Goal: Transaction & Acquisition: Purchase product/service

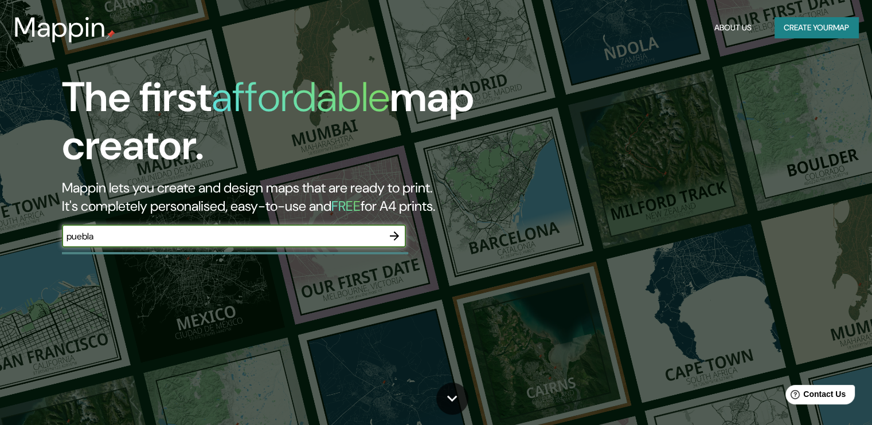
type input "puebla"
click at [789, 32] on button "Create your map" at bounding box center [817, 27] width 84 height 21
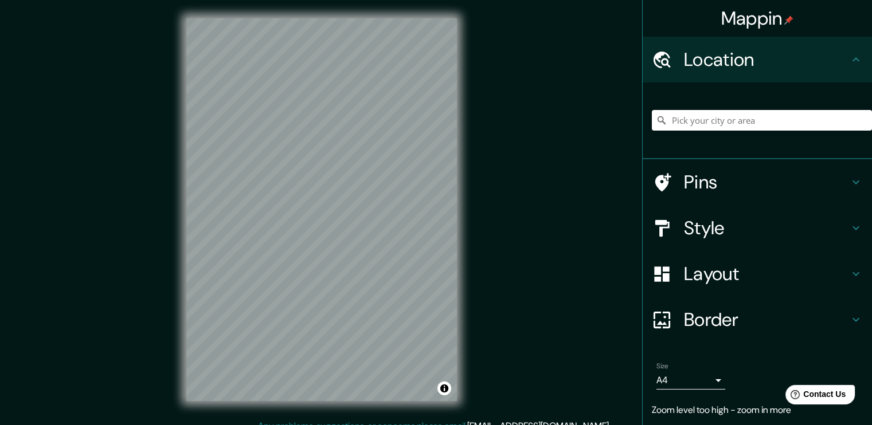
scroll to position [12, 0]
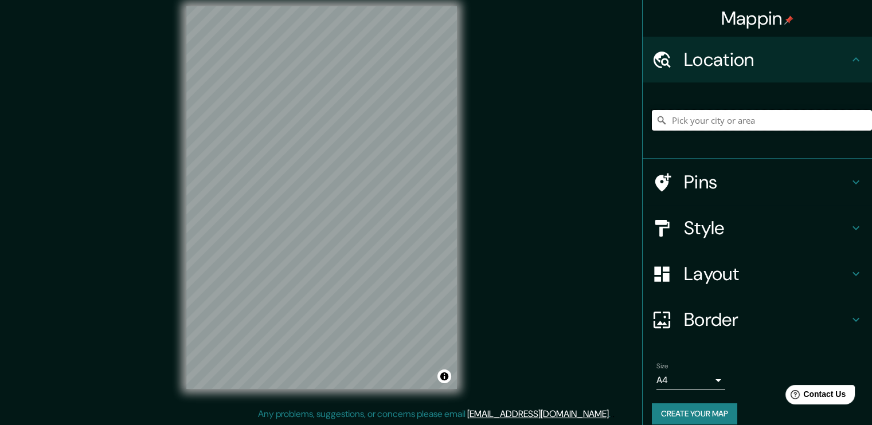
click at [689, 116] on input "Pick your city or area" at bounding box center [762, 120] width 220 height 21
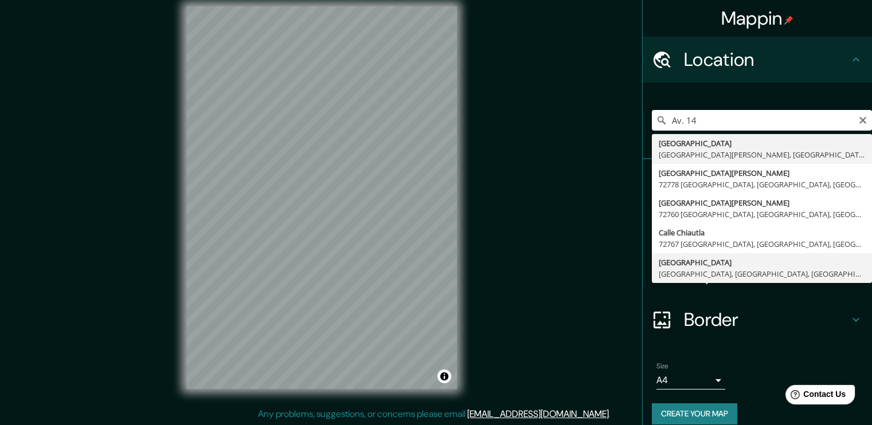
type input "Avenida 14 Poniente, 72090 Puebla, Puebla, México"
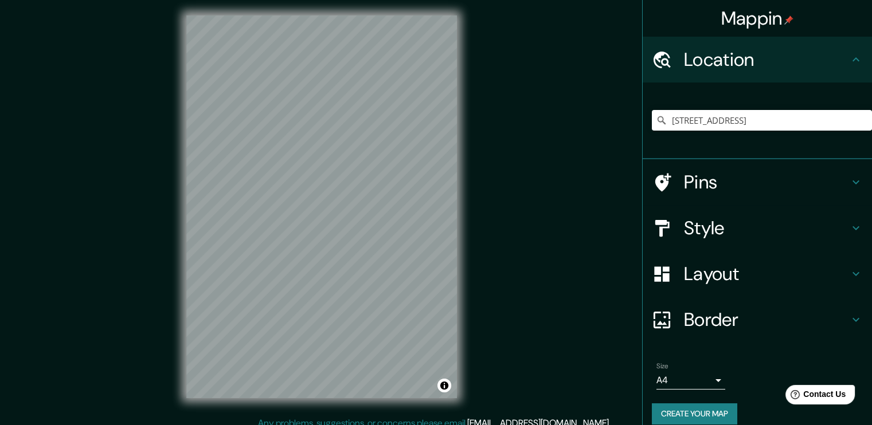
scroll to position [0, 0]
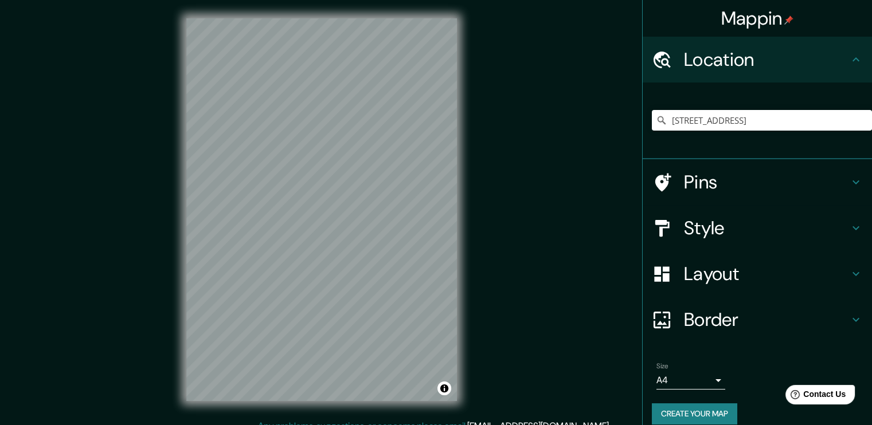
click at [724, 185] on h4 "Pins" at bounding box center [766, 182] width 165 height 23
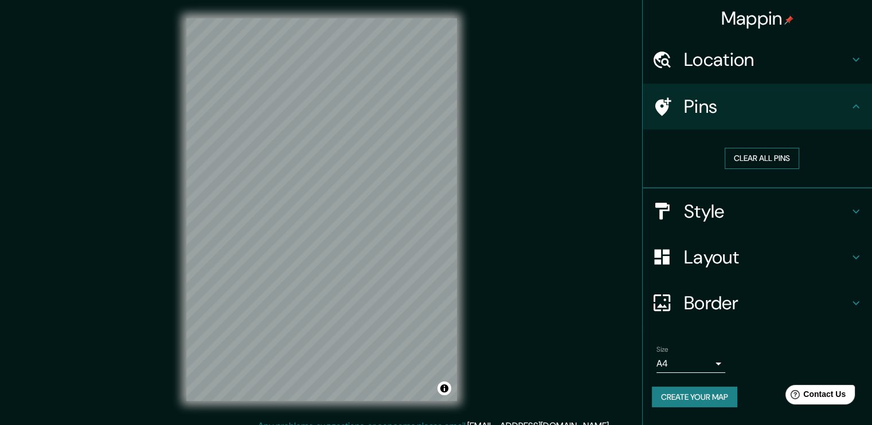
click at [764, 162] on button "Clear all pins" at bounding box center [762, 158] width 75 height 21
click at [696, 110] on h4 "Pins" at bounding box center [766, 106] width 165 height 23
click at [718, 205] on h4 "Style" at bounding box center [766, 211] width 165 height 23
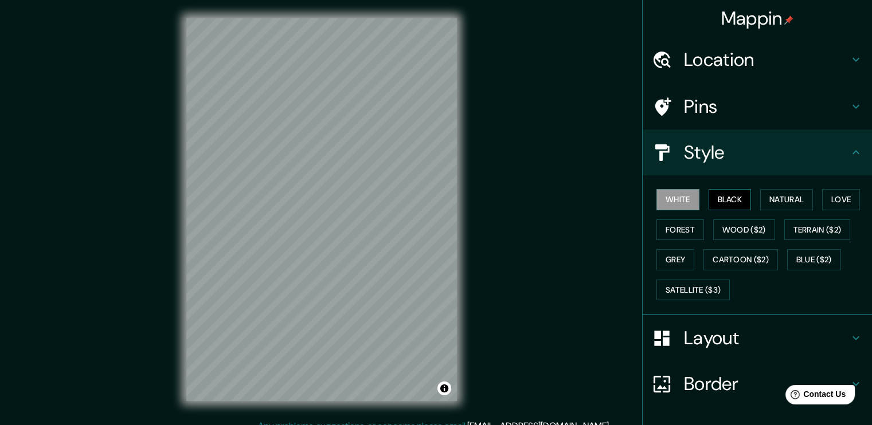
click at [718, 197] on button "Black" at bounding box center [730, 199] width 43 height 21
click at [778, 200] on button "Natural" at bounding box center [786, 199] width 53 height 21
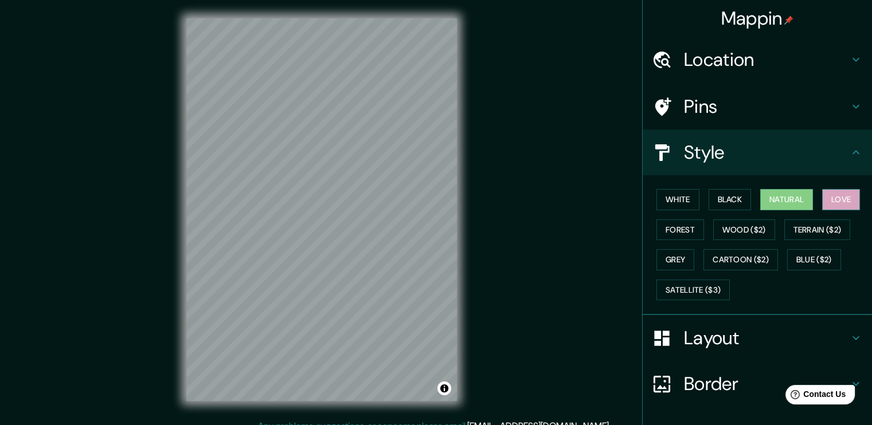
click at [845, 203] on button "Love" at bounding box center [841, 199] width 38 height 21
click at [685, 231] on button "Forest" at bounding box center [681, 230] width 48 height 21
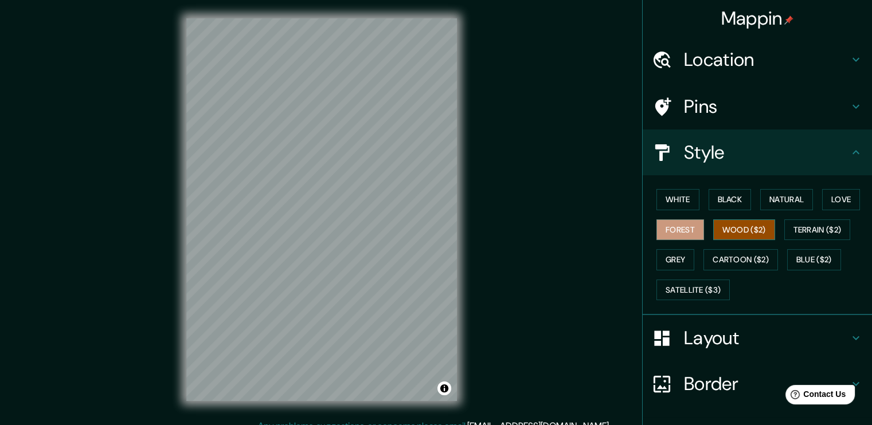
click at [716, 228] on button "Wood ($2)" at bounding box center [744, 230] width 62 height 21
click at [800, 231] on button "Terrain ($2)" at bounding box center [817, 230] width 67 height 21
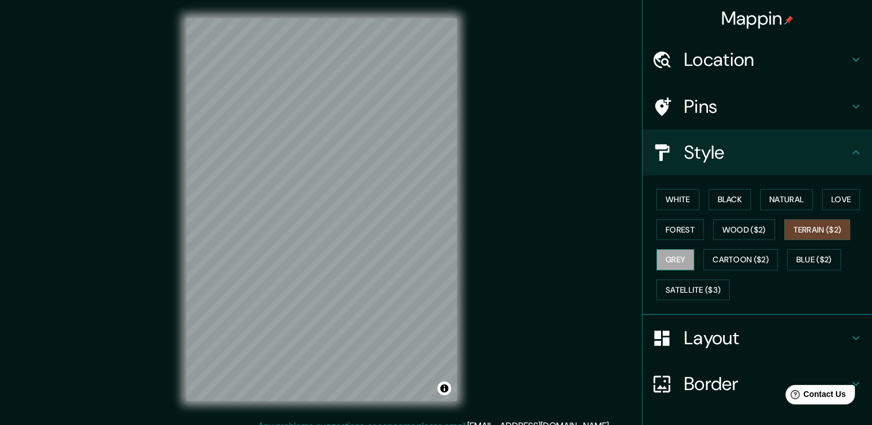
click at [661, 264] on button "Grey" at bounding box center [676, 259] width 38 height 21
click at [726, 259] on button "Cartoon ($2)" at bounding box center [741, 259] width 75 height 21
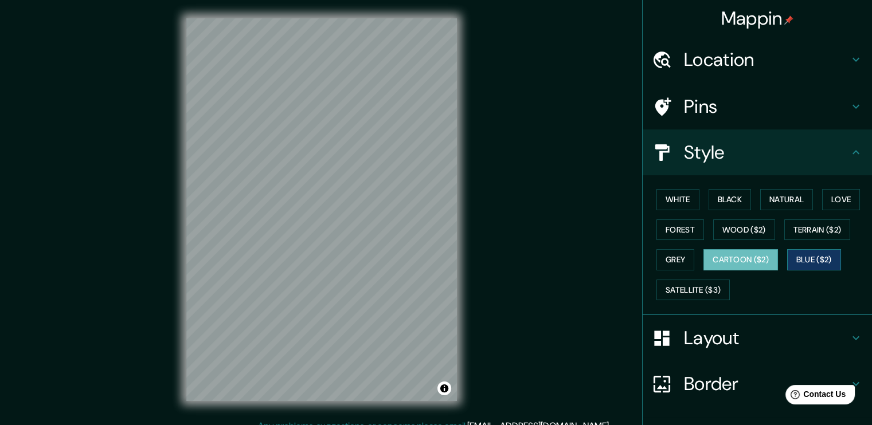
click at [792, 256] on button "Blue ($2)" at bounding box center [814, 259] width 54 height 21
click at [691, 288] on button "Satellite ($3)" at bounding box center [693, 290] width 73 height 21
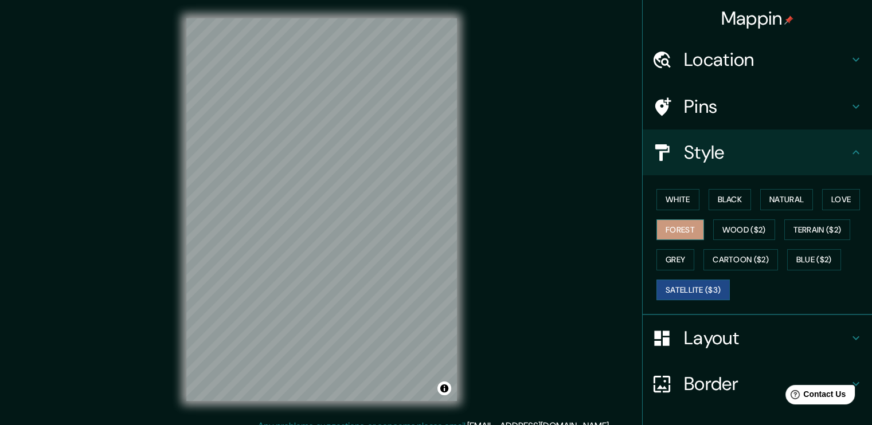
click at [682, 229] on button "Forest" at bounding box center [681, 230] width 48 height 21
click at [850, 198] on button "Love" at bounding box center [841, 199] width 38 height 21
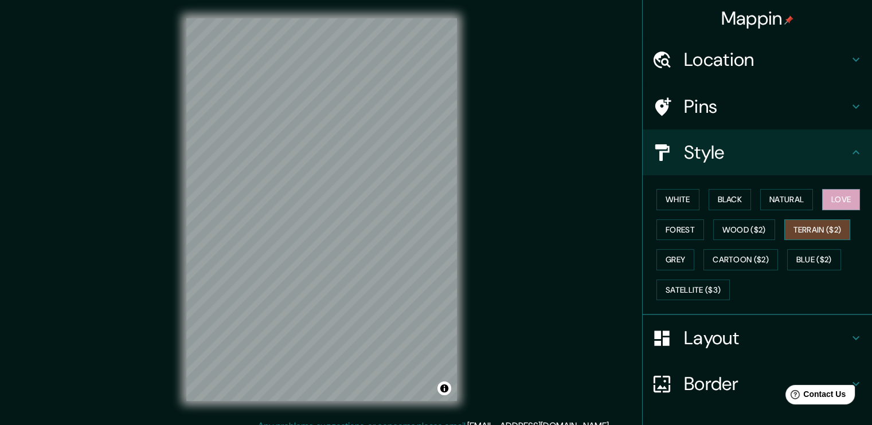
click at [800, 231] on button "Terrain ($2)" at bounding box center [817, 230] width 67 height 21
click at [758, 229] on button "Wood ($2)" at bounding box center [744, 230] width 62 height 21
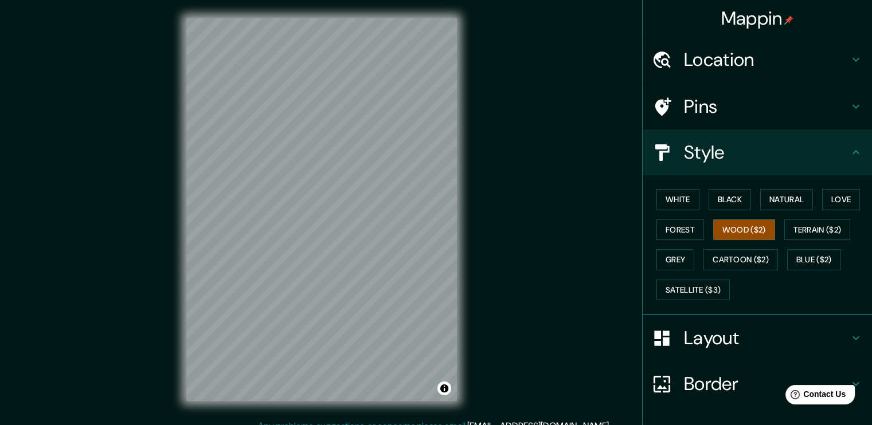
click at [714, 338] on h4 "Layout" at bounding box center [766, 338] width 165 height 23
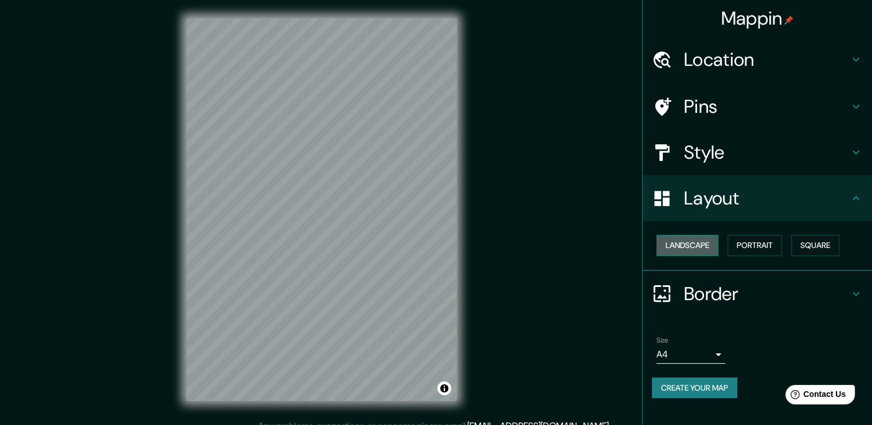
click at [697, 236] on button "Landscape" at bounding box center [688, 245] width 62 height 21
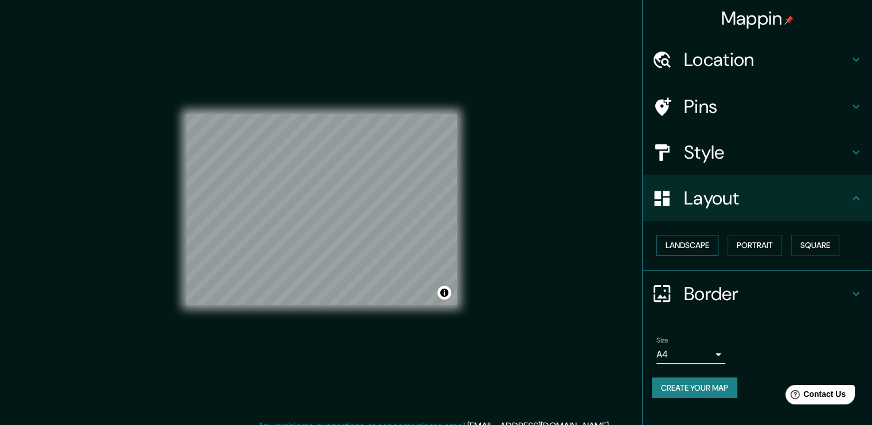
click at [697, 236] on button "Landscape" at bounding box center [688, 245] width 62 height 21
click at [755, 243] on button "Portrait" at bounding box center [755, 245] width 54 height 21
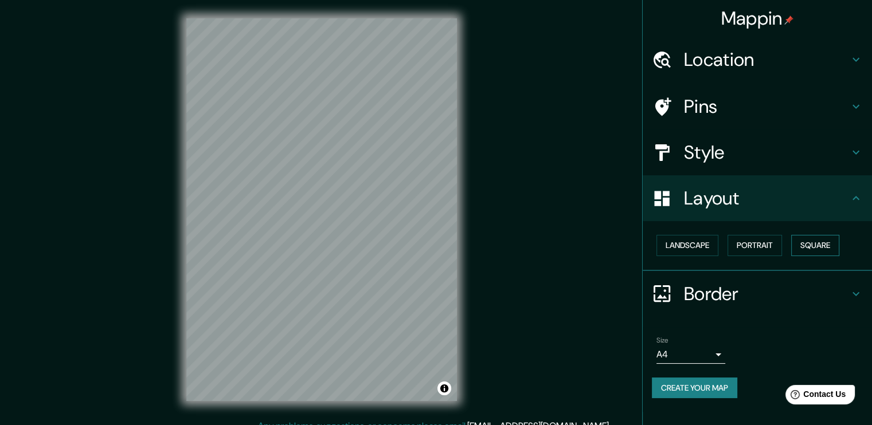
click at [818, 245] on button "Square" at bounding box center [815, 245] width 48 height 21
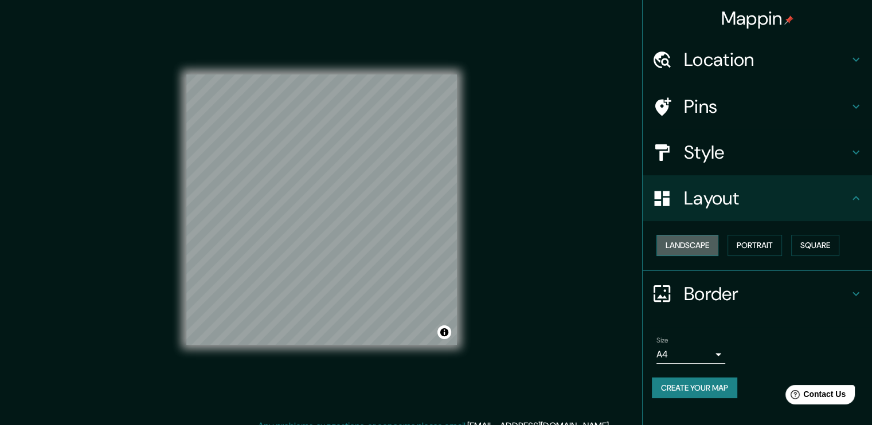
click at [680, 247] on button "Landscape" at bounding box center [688, 245] width 62 height 21
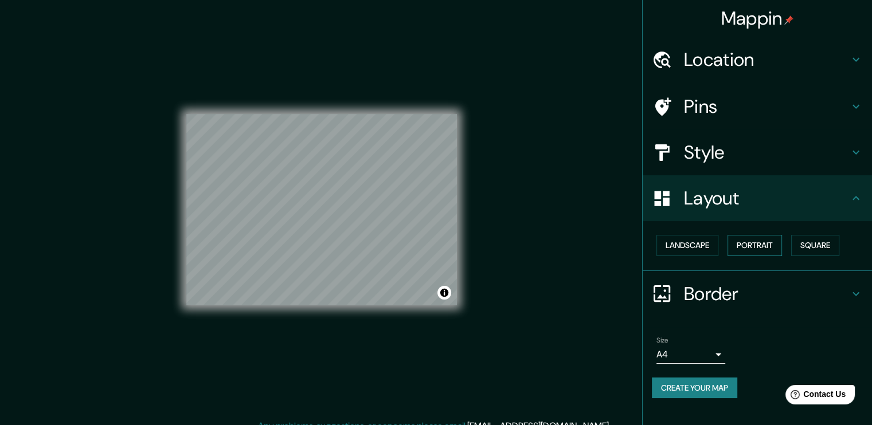
click at [731, 243] on button "Portrait" at bounding box center [755, 245] width 54 height 21
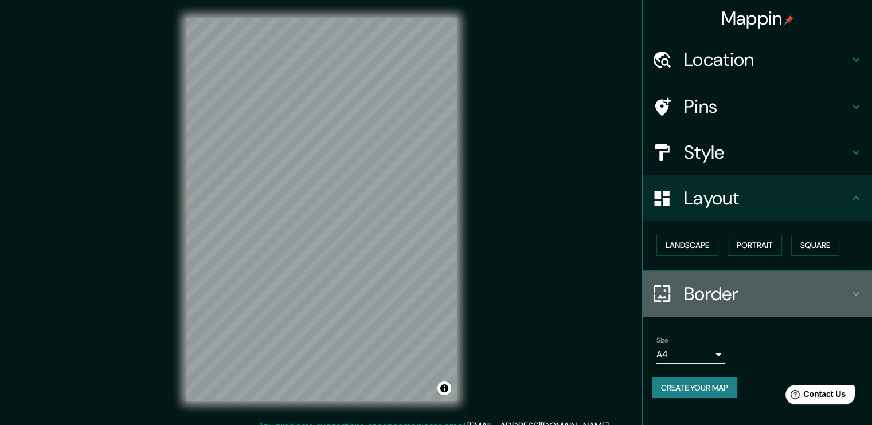
click at [712, 298] on h4 "Border" at bounding box center [766, 294] width 165 height 23
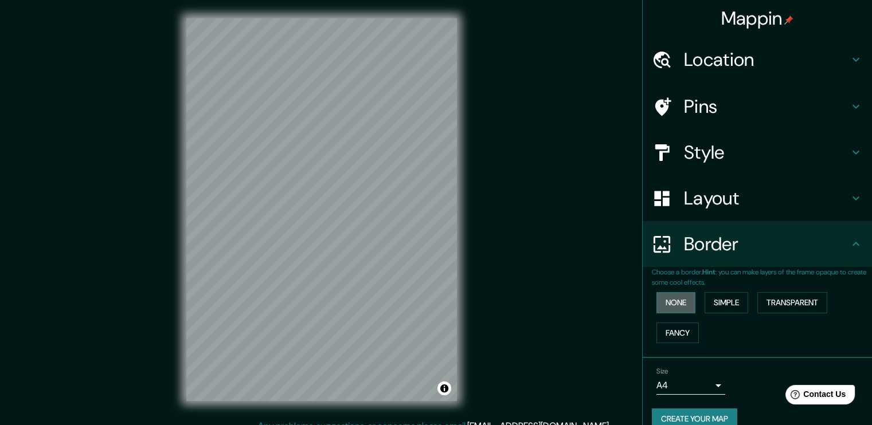
click at [677, 300] on button "None" at bounding box center [676, 302] width 39 height 21
click at [725, 303] on button "Simple" at bounding box center [727, 302] width 44 height 21
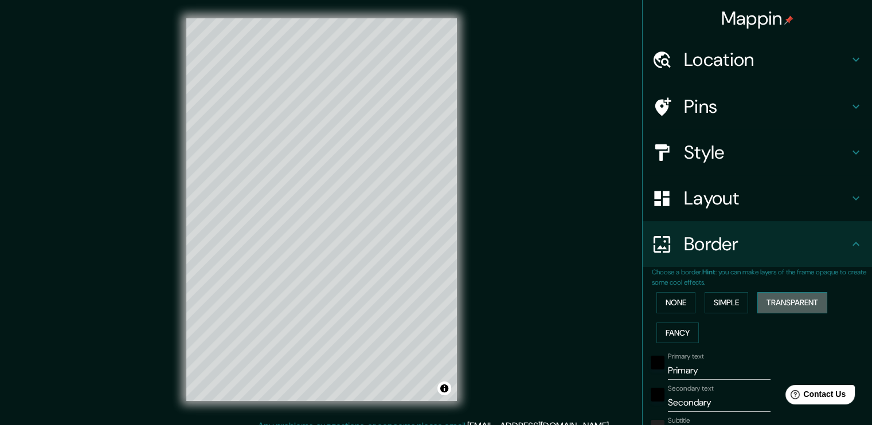
click at [769, 296] on button "Transparent" at bounding box center [792, 302] width 70 height 21
click at [671, 331] on button "Fancy" at bounding box center [678, 333] width 42 height 21
click at [669, 304] on button "None" at bounding box center [676, 302] width 39 height 21
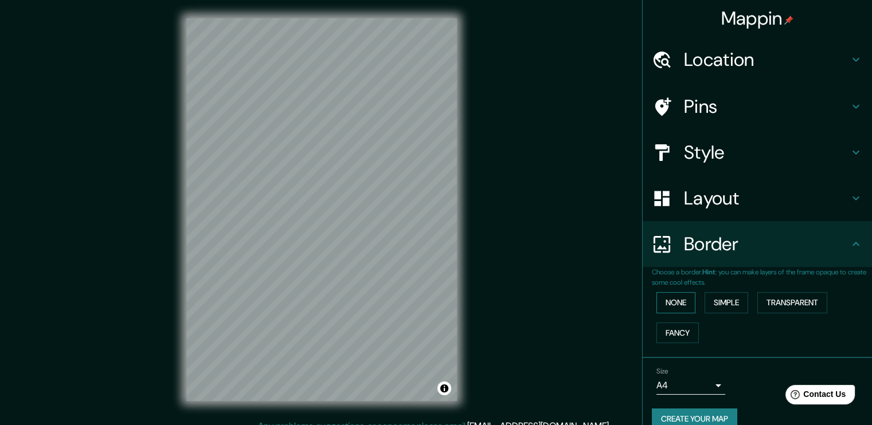
scroll to position [17, 0]
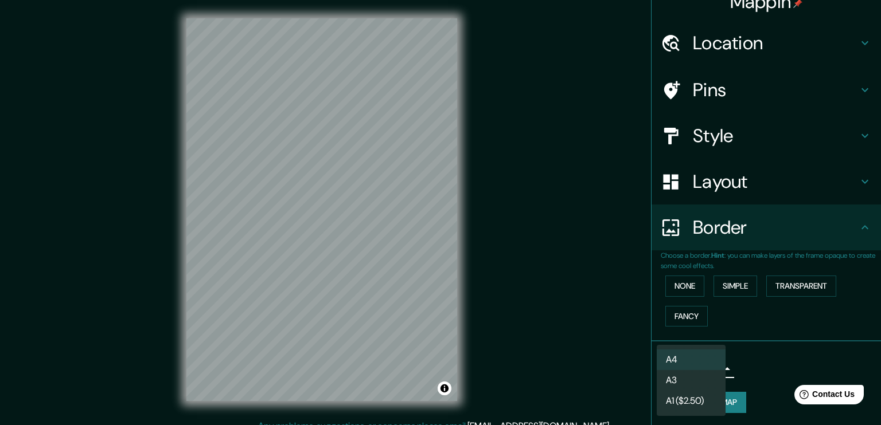
drag, startPoint x: 710, startPoint y: 368, endPoint x: 682, endPoint y: 368, distance: 28.1
click at [682, 368] on body "Mappin Location Avenida 14 Poniente, 72090 Puebla, Puebla, México Pins Style La…" at bounding box center [440, 212] width 881 height 425
click at [678, 382] on li "A3" at bounding box center [691, 380] width 69 height 21
type input "a4"
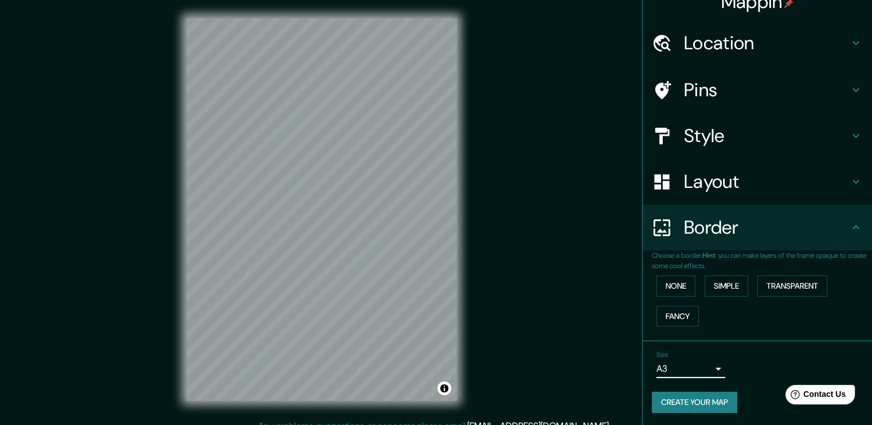
click at [672, 378] on div "Size A3 a4" at bounding box center [757, 364] width 211 height 37
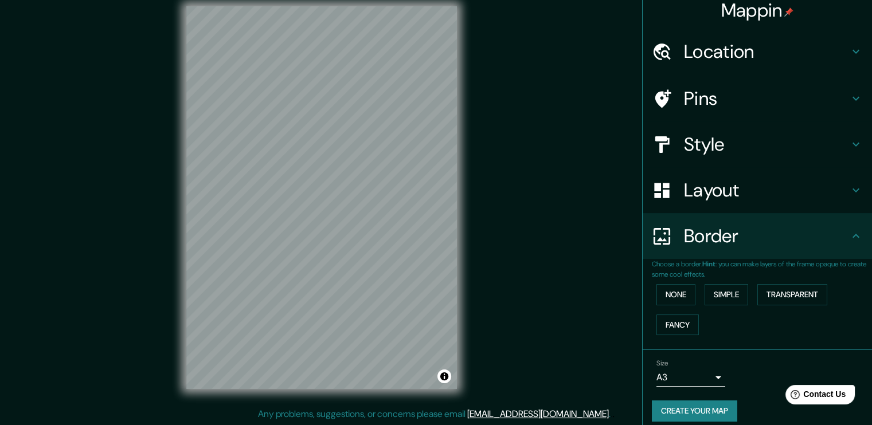
scroll to position [0, 0]
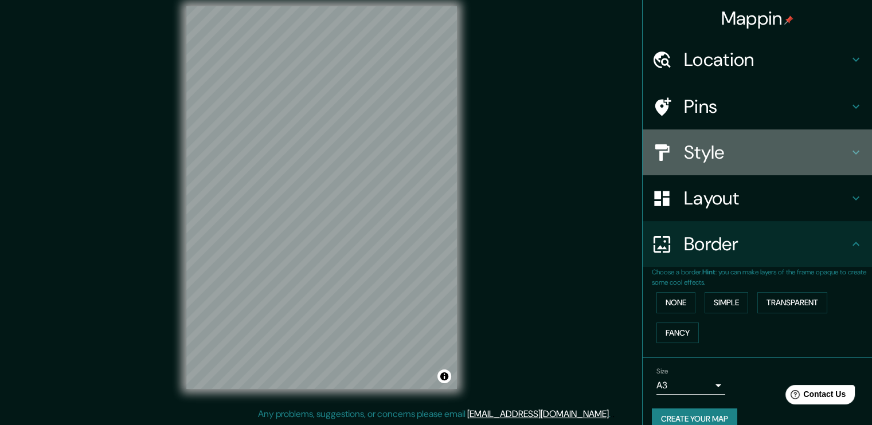
click at [727, 157] on h4 "Style" at bounding box center [766, 152] width 165 height 23
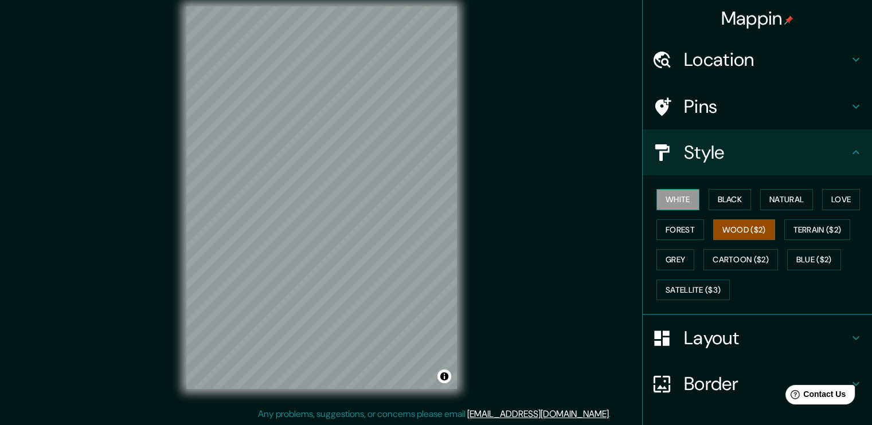
click at [667, 206] on button "White" at bounding box center [678, 199] width 43 height 21
click at [670, 221] on button "Forest" at bounding box center [681, 230] width 48 height 21
click at [716, 228] on button "Wood ($2)" at bounding box center [744, 230] width 62 height 21
click at [700, 337] on h4 "Layout" at bounding box center [766, 338] width 165 height 23
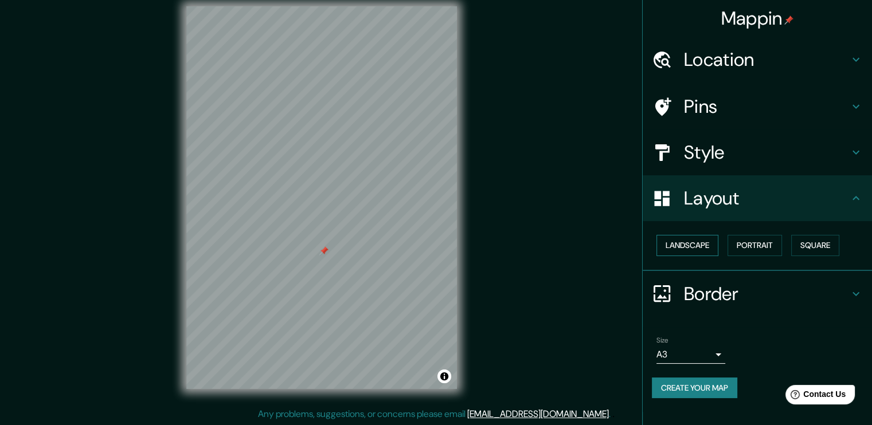
click at [710, 244] on button "Landscape" at bounding box center [688, 245] width 62 height 21
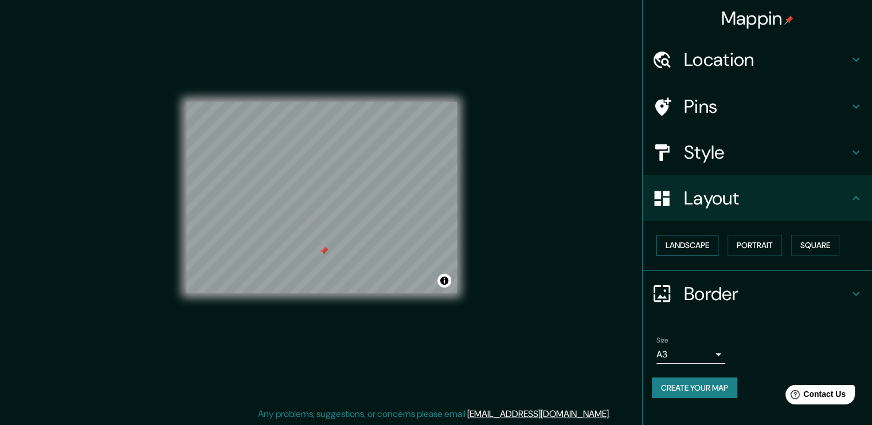
click at [710, 244] on button "Landscape" at bounding box center [688, 245] width 62 height 21
click at [763, 243] on button "Portrait" at bounding box center [755, 245] width 54 height 21
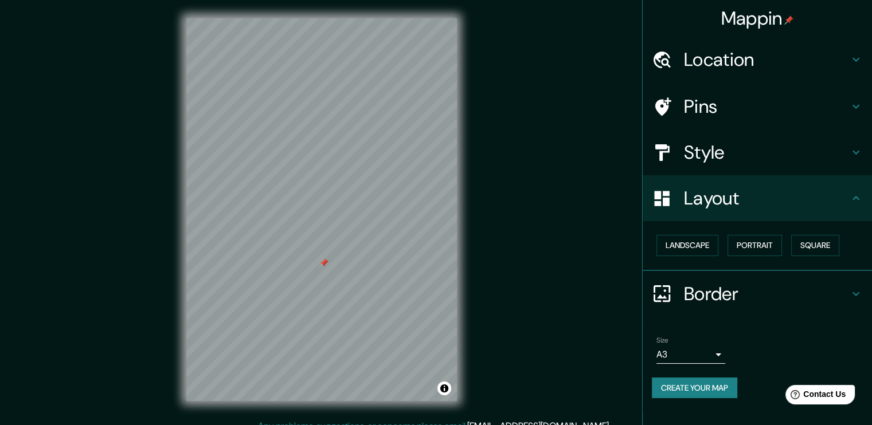
scroll to position [12, 0]
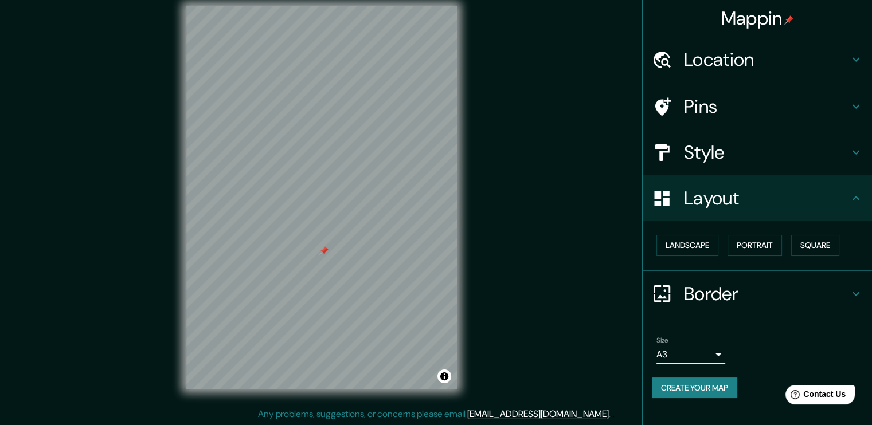
click at [724, 389] on button "Create your map" at bounding box center [694, 388] width 85 height 21
drag, startPoint x: 325, startPoint y: 249, endPoint x: 339, endPoint y: 247, distance: 14.4
click at [339, 247] on div at bounding box center [338, 249] width 9 height 9
click at [337, 248] on div at bounding box center [338, 249] width 9 height 9
click at [709, 390] on button "Create your map" at bounding box center [694, 388] width 85 height 21
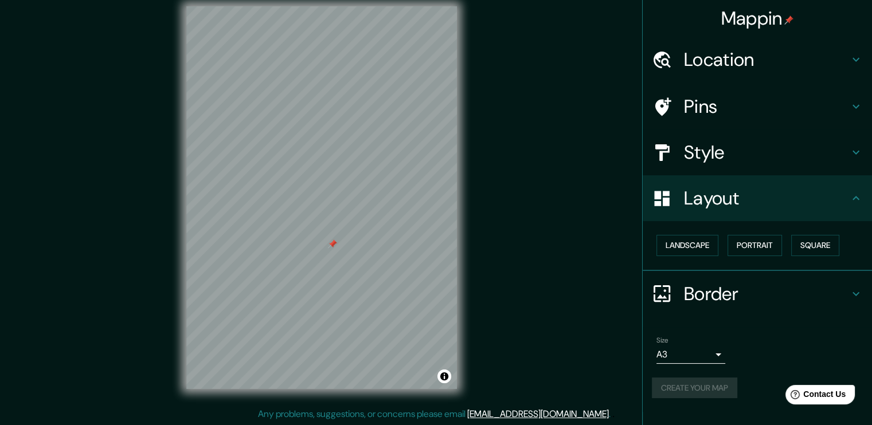
click at [710, 65] on h4 "Location" at bounding box center [766, 59] width 165 height 23
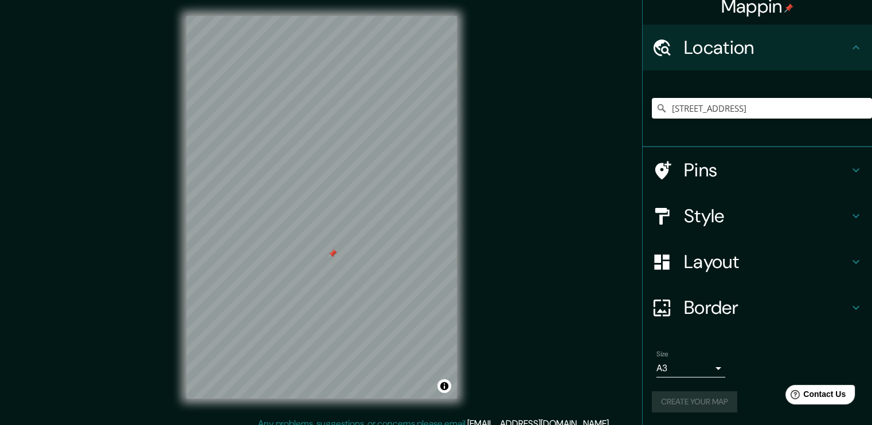
scroll to position [0, 0]
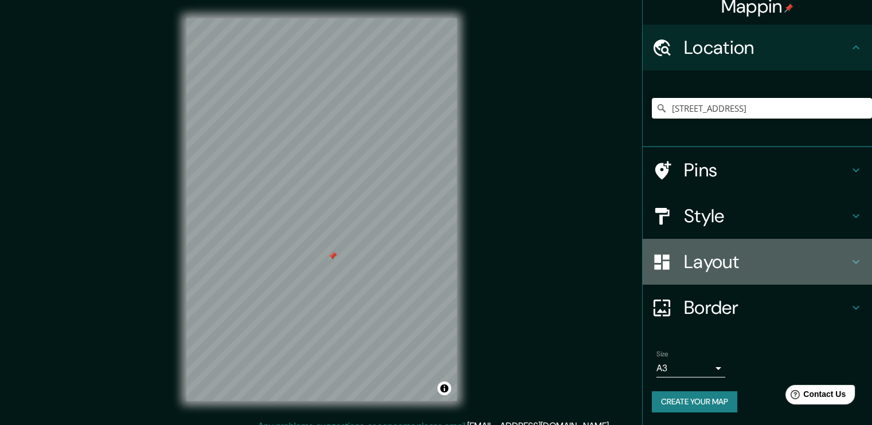
click at [713, 268] on h4 "Layout" at bounding box center [766, 262] width 165 height 23
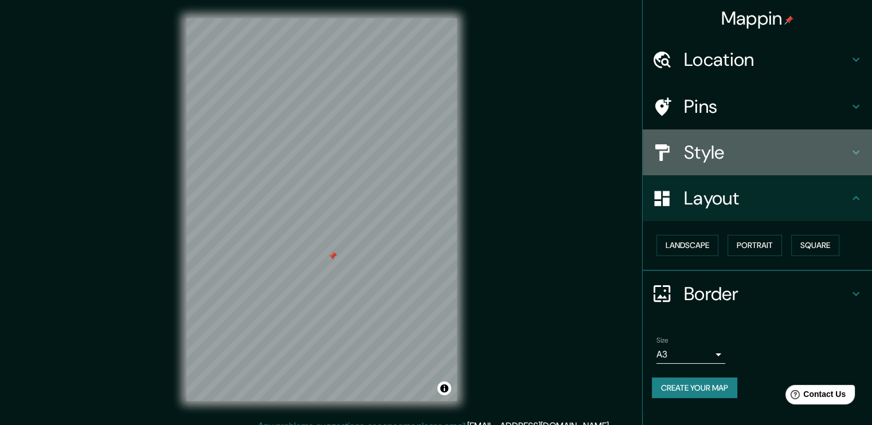
click at [706, 149] on h4 "Style" at bounding box center [766, 152] width 165 height 23
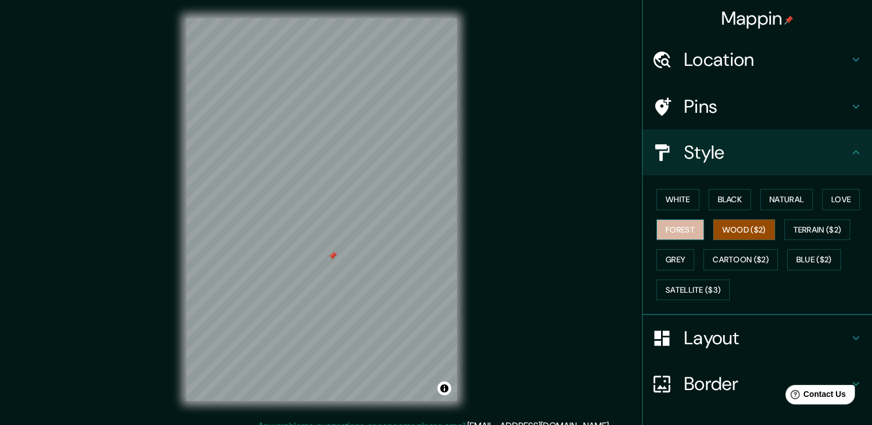
click at [680, 237] on button "Forest" at bounding box center [681, 230] width 48 height 21
click at [361, 266] on div at bounding box center [358, 269] width 9 height 9
click at [727, 226] on button "Wood ($2)" at bounding box center [744, 230] width 62 height 21
click at [812, 231] on button "Terrain ($2)" at bounding box center [817, 230] width 67 height 21
drag, startPoint x: 687, startPoint y: 222, endPoint x: 608, endPoint y: 255, distance: 85.6
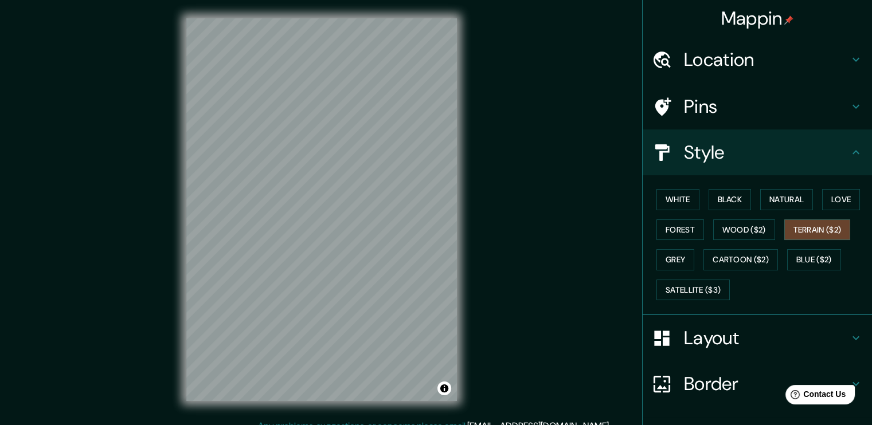
click at [687, 222] on button "Forest" at bounding box center [681, 230] width 48 height 21
click at [713, 203] on button "Black" at bounding box center [730, 199] width 43 height 21
click at [781, 196] on button "Natural" at bounding box center [786, 199] width 53 height 21
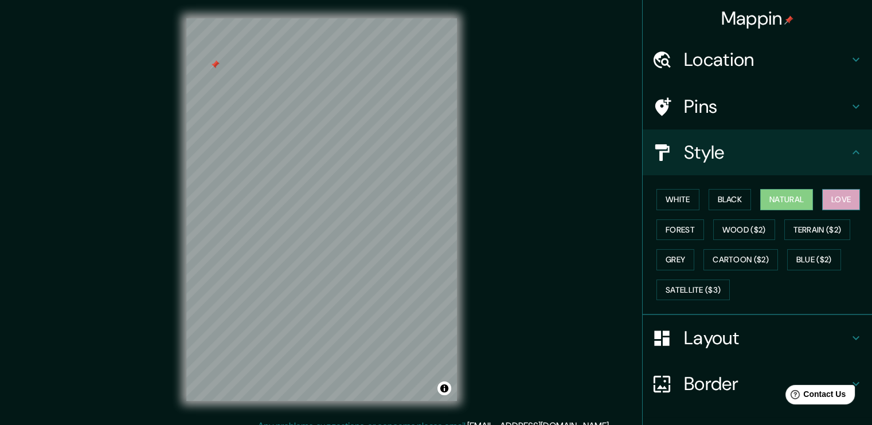
click at [844, 202] on button "Love" at bounding box center [841, 199] width 38 height 21
click at [701, 284] on button "Satellite ($3)" at bounding box center [693, 290] width 73 height 21
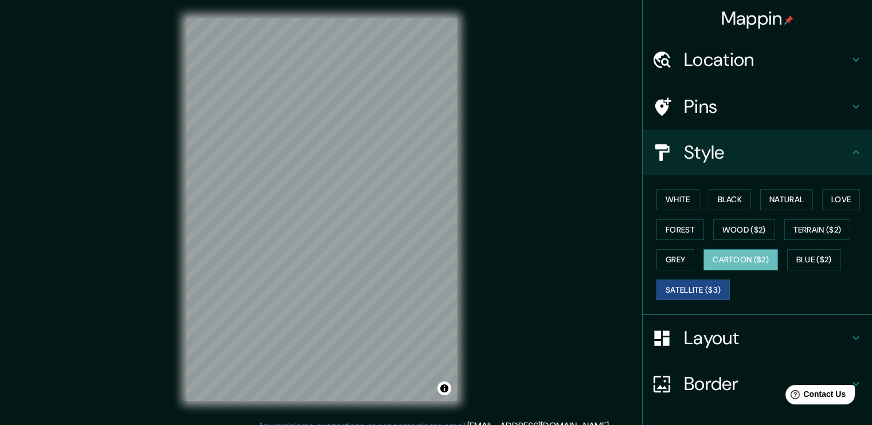
click at [735, 257] on button "Cartoon ($2)" at bounding box center [741, 259] width 75 height 21
click at [657, 259] on button "Grey" at bounding box center [676, 259] width 38 height 21
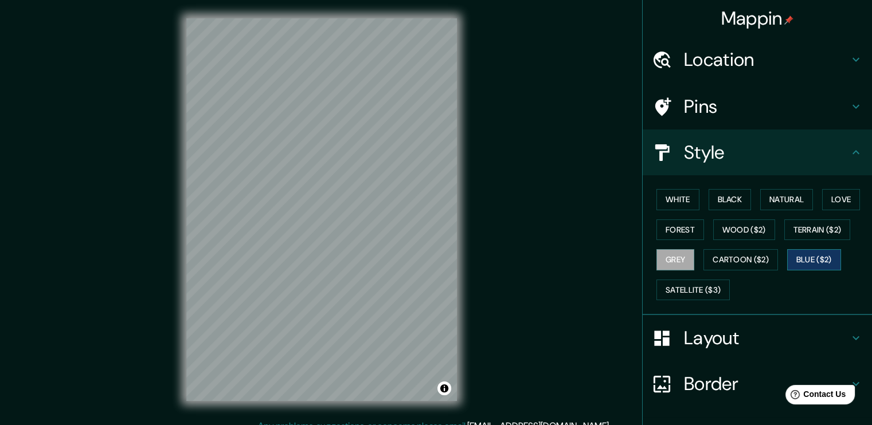
click at [822, 260] on button "Blue ($2)" at bounding box center [814, 259] width 54 height 21
click at [735, 256] on button "Cartoon ($2)" at bounding box center [741, 259] width 75 height 21
click at [673, 255] on button "Grey" at bounding box center [676, 259] width 38 height 21
click at [674, 235] on button "Forest" at bounding box center [681, 230] width 48 height 21
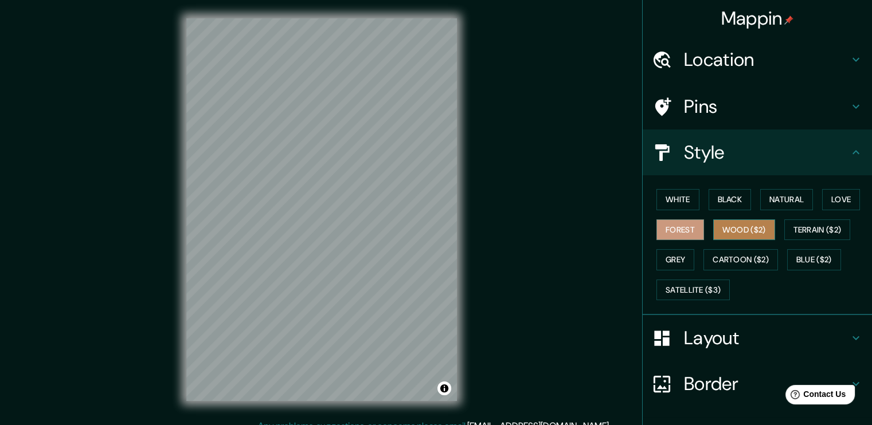
click at [724, 234] on button "Wood ($2)" at bounding box center [744, 230] width 62 height 21
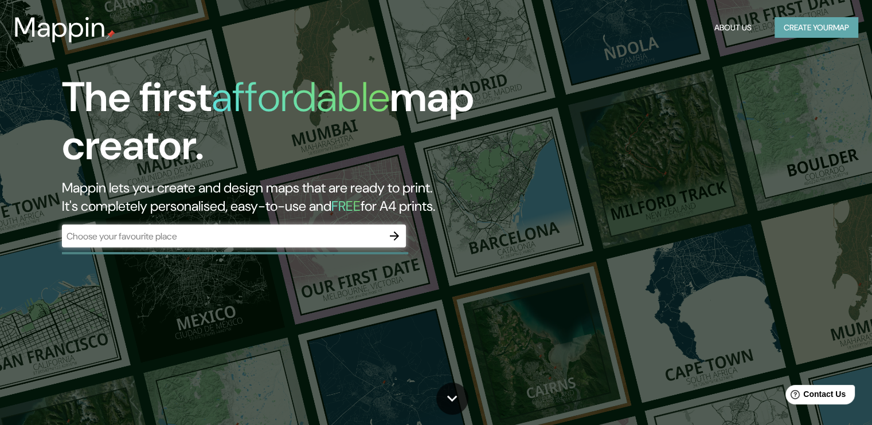
click at [782, 24] on button "Create your map" at bounding box center [817, 27] width 84 height 21
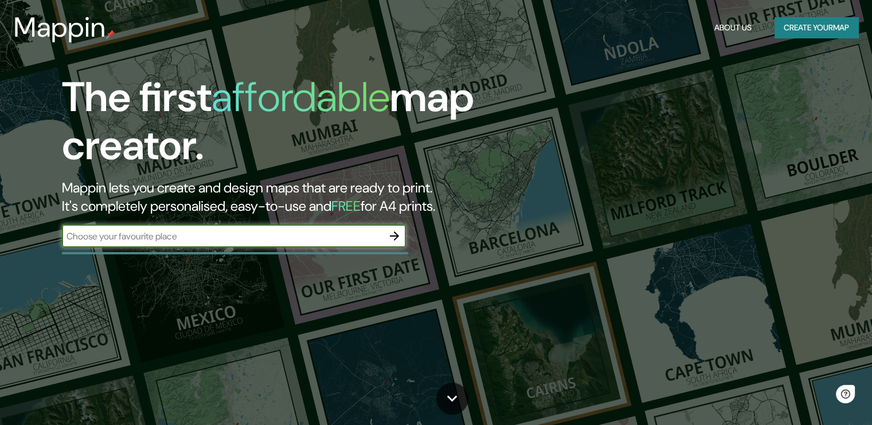
click at [173, 237] on input "text" at bounding box center [222, 236] width 321 height 13
type input "puebla"
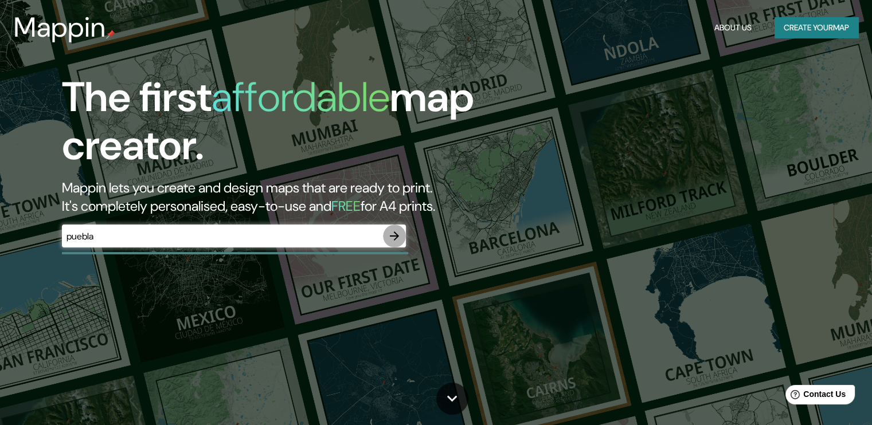
click at [397, 237] on icon "button" at bounding box center [394, 236] width 9 height 9
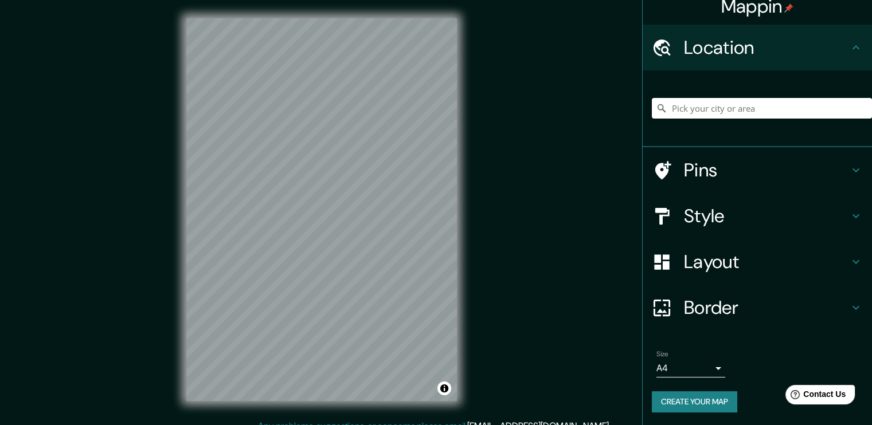
scroll to position [12, 0]
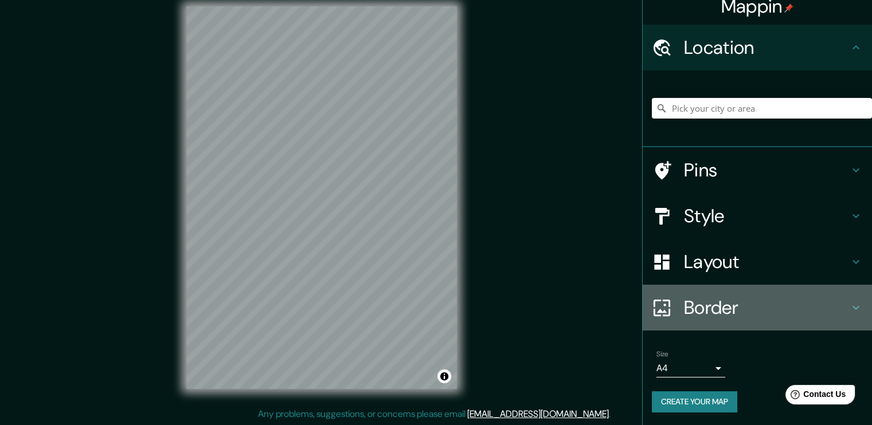
click at [722, 303] on h4 "Border" at bounding box center [766, 307] width 165 height 23
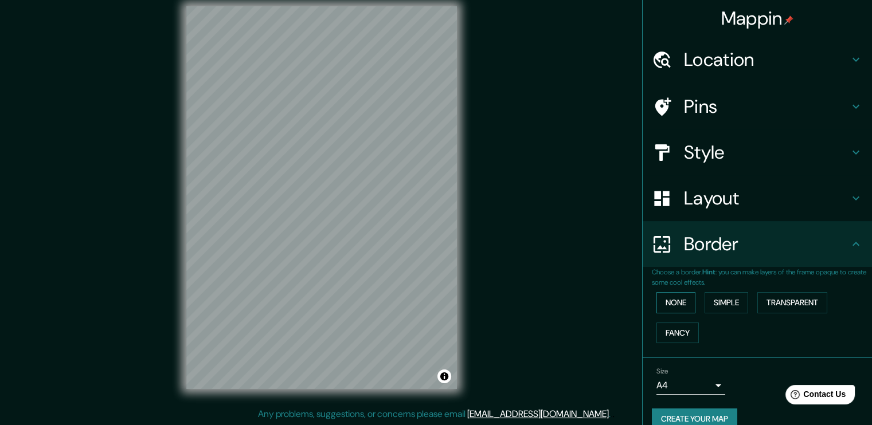
click at [657, 296] on button "None" at bounding box center [676, 302] width 39 height 21
click at [717, 300] on button "Simple" at bounding box center [727, 302] width 44 height 21
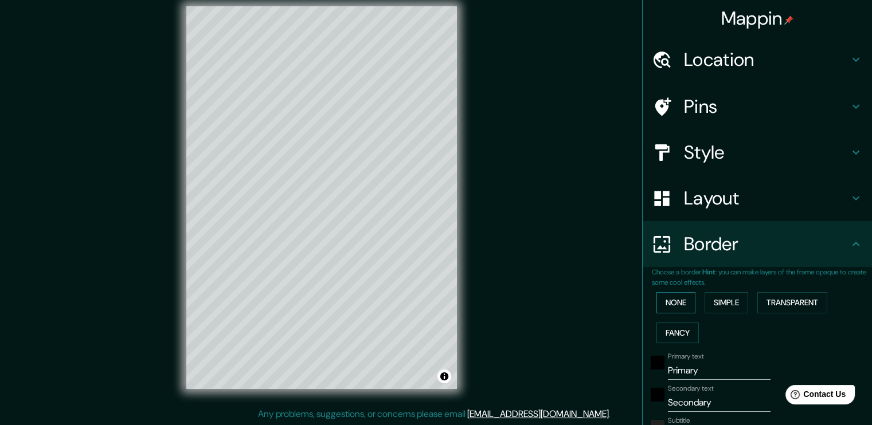
click at [681, 299] on button "None" at bounding box center [676, 302] width 39 height 21
